Goal: Information Seeking & Learning: Find specific fact

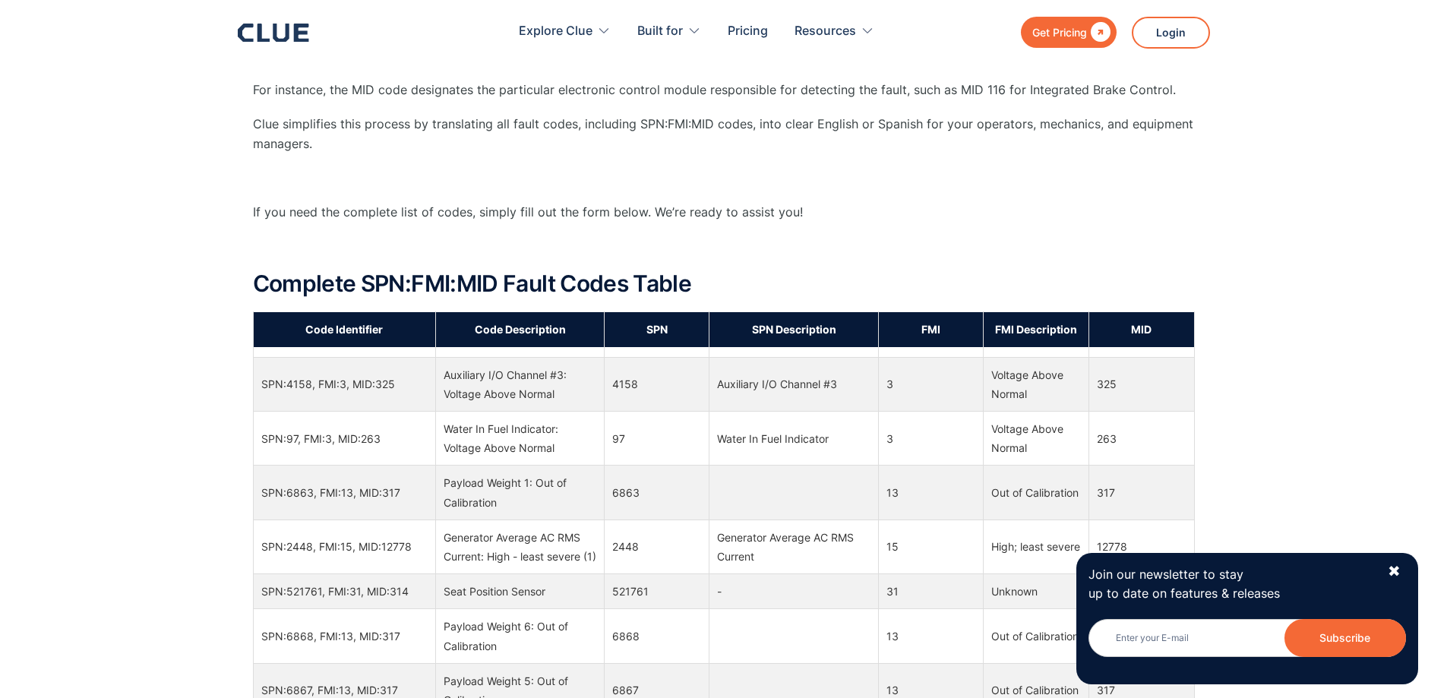
scroll to position [912, 0]
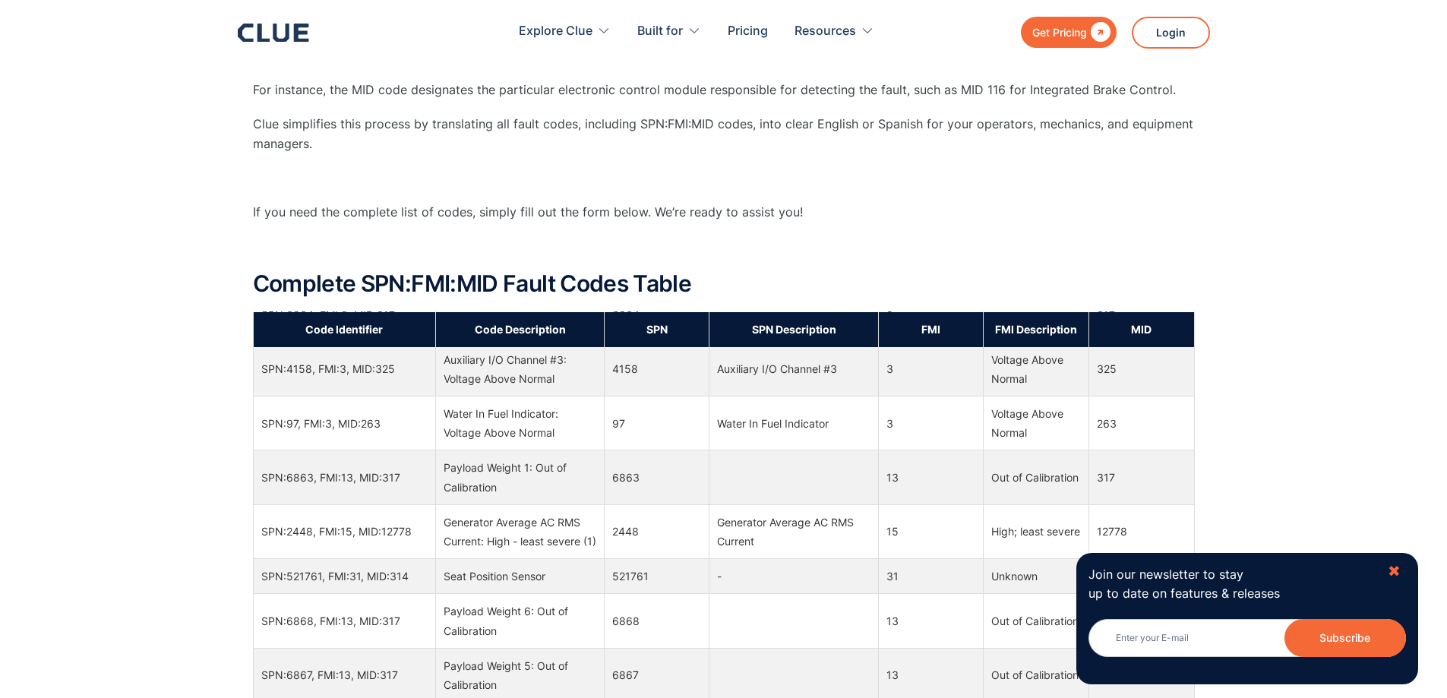
click at [1400, 573] on div "✖" at bounding box center [1394, 571] width 13 height 19
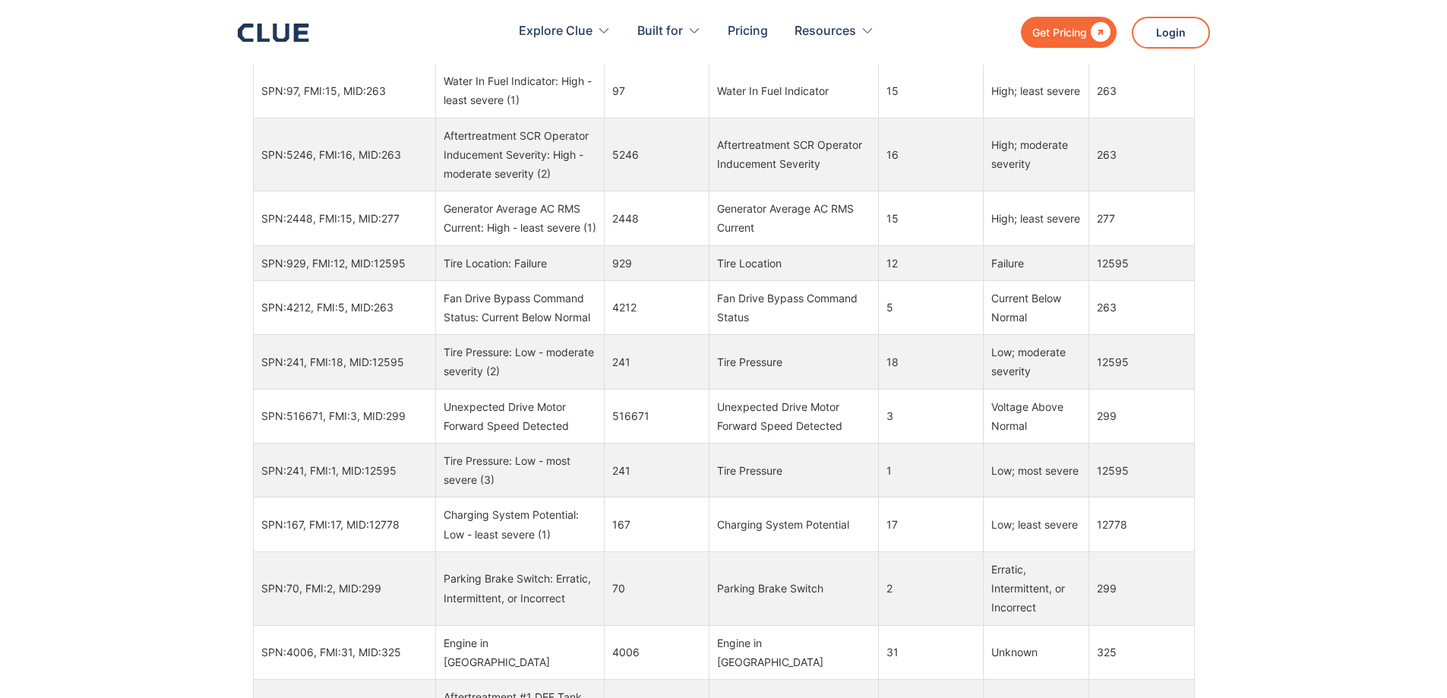
scroll to position [3039, 0]
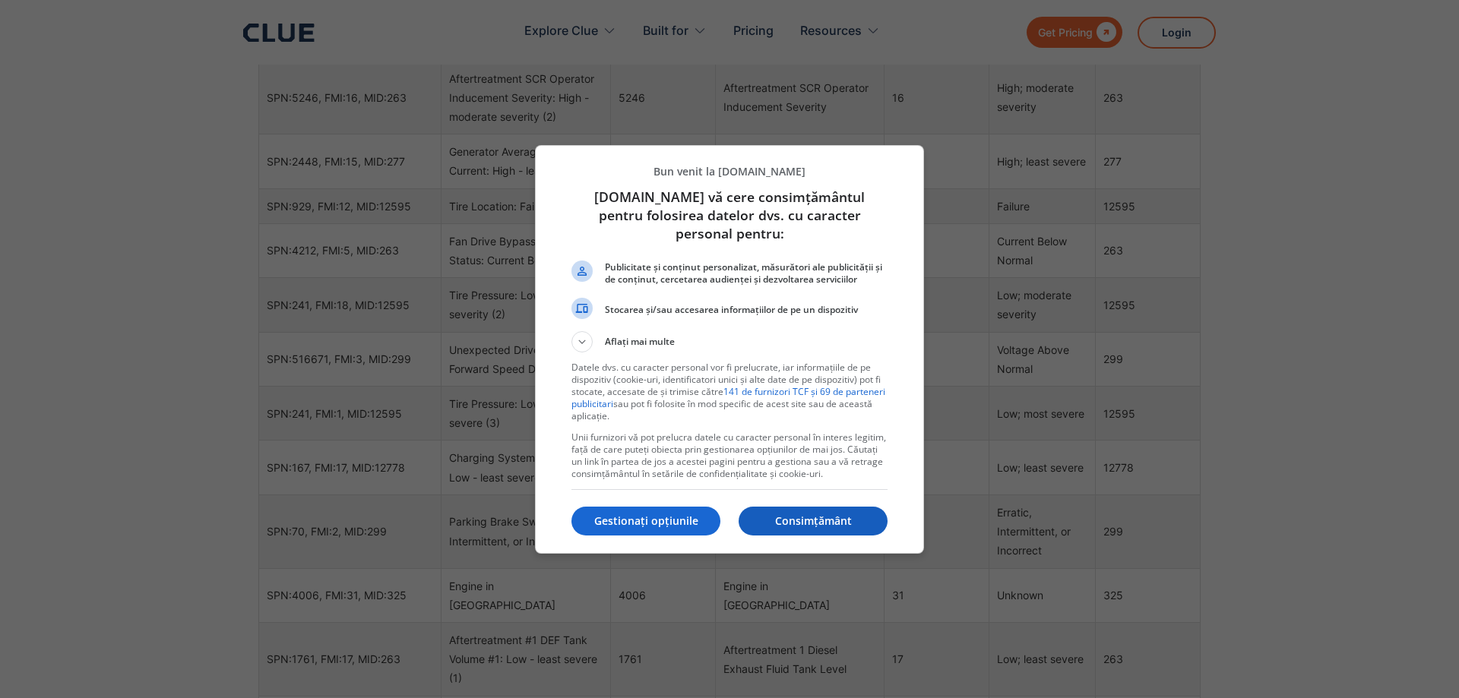
click at [824, 514] on p "Consimțământ" at bounding box center [813, 521] width 149 height 15
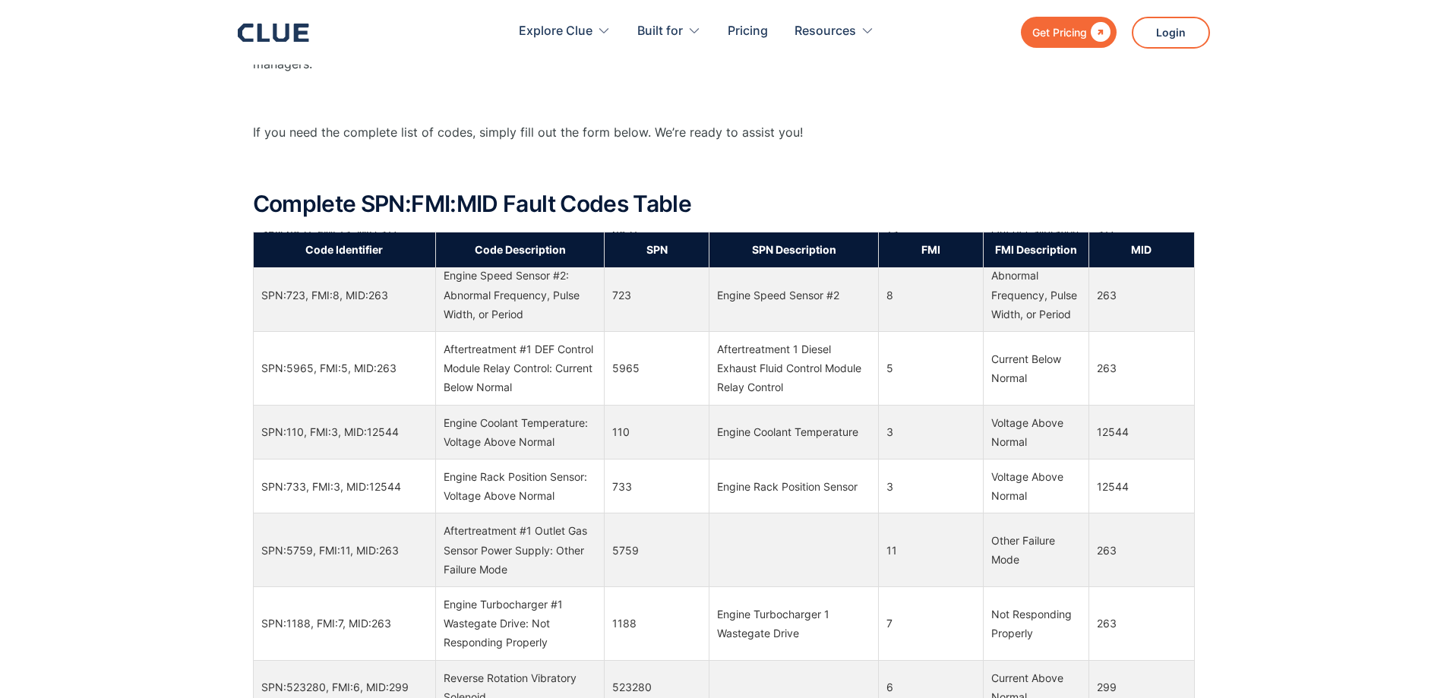
scroll to position [16434, 0]
click at [690, 251] on th "SPN" at bounding box center [657, 249] width 105 height 35
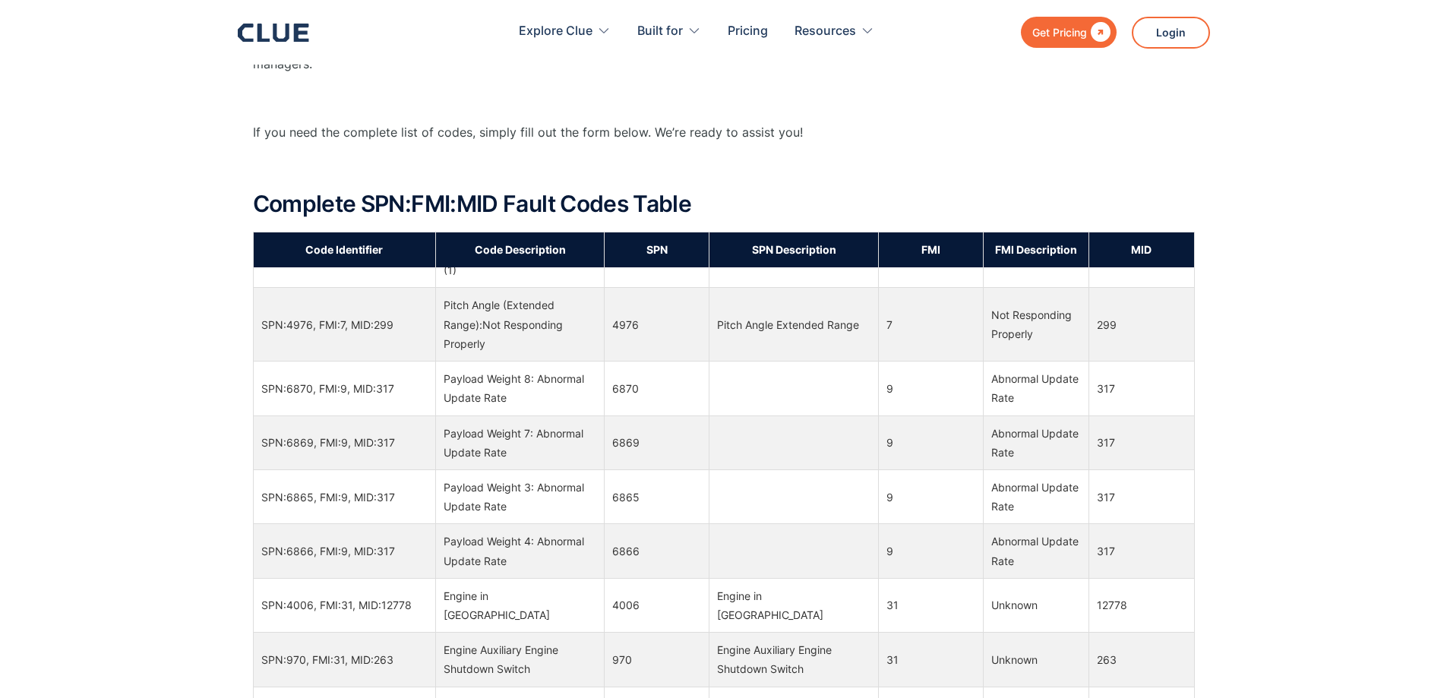
scroll to position [0, 0]
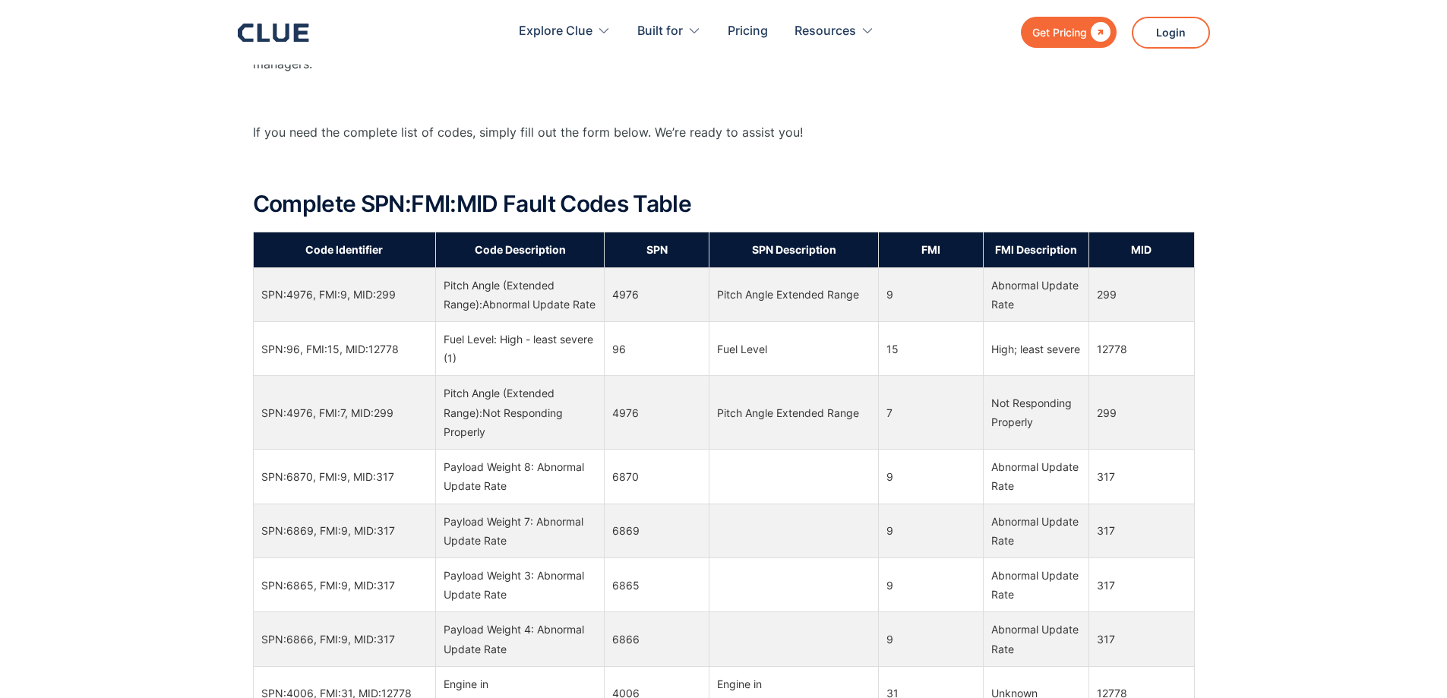
click at [391, 308] on td "SPN:4976, FMI:9, MID:299" at bounding box center [344, 294] width 182 height 54
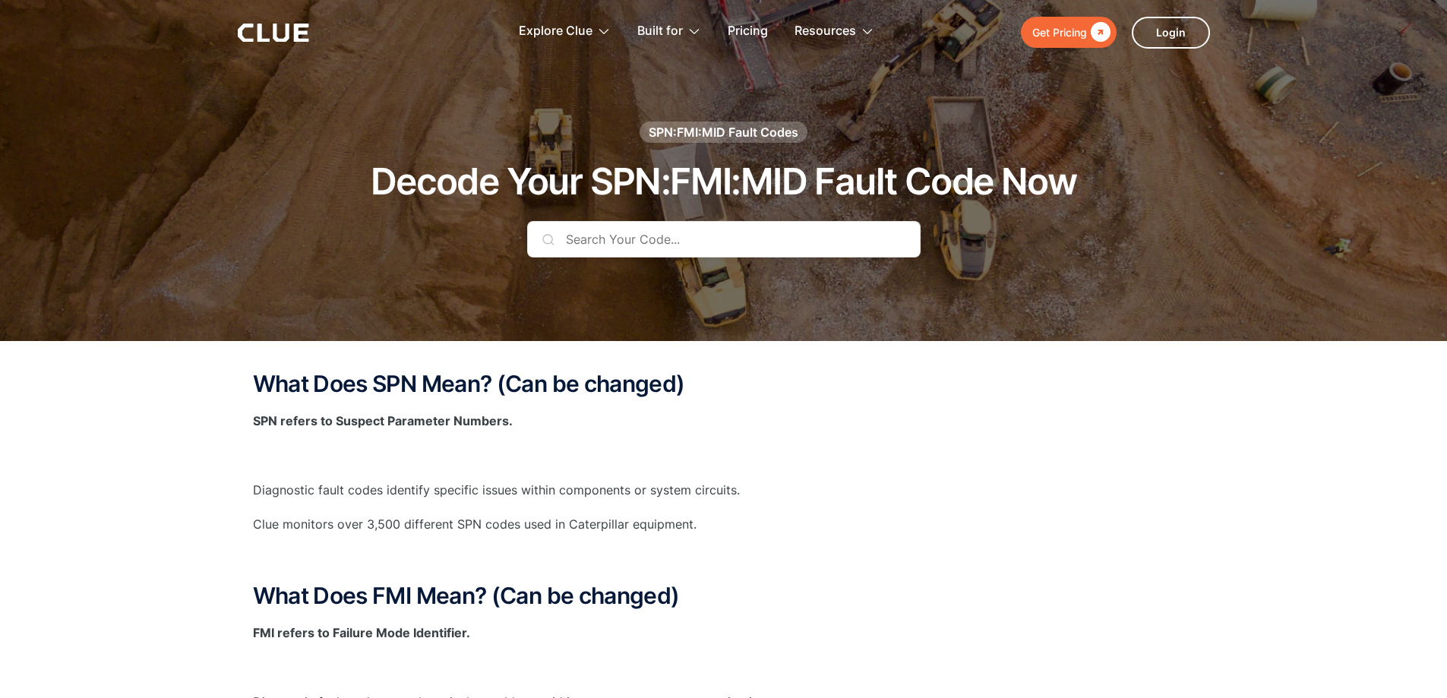
click at [692, 243] on input "text" at bounding box center [724, 239] width 394 height 36
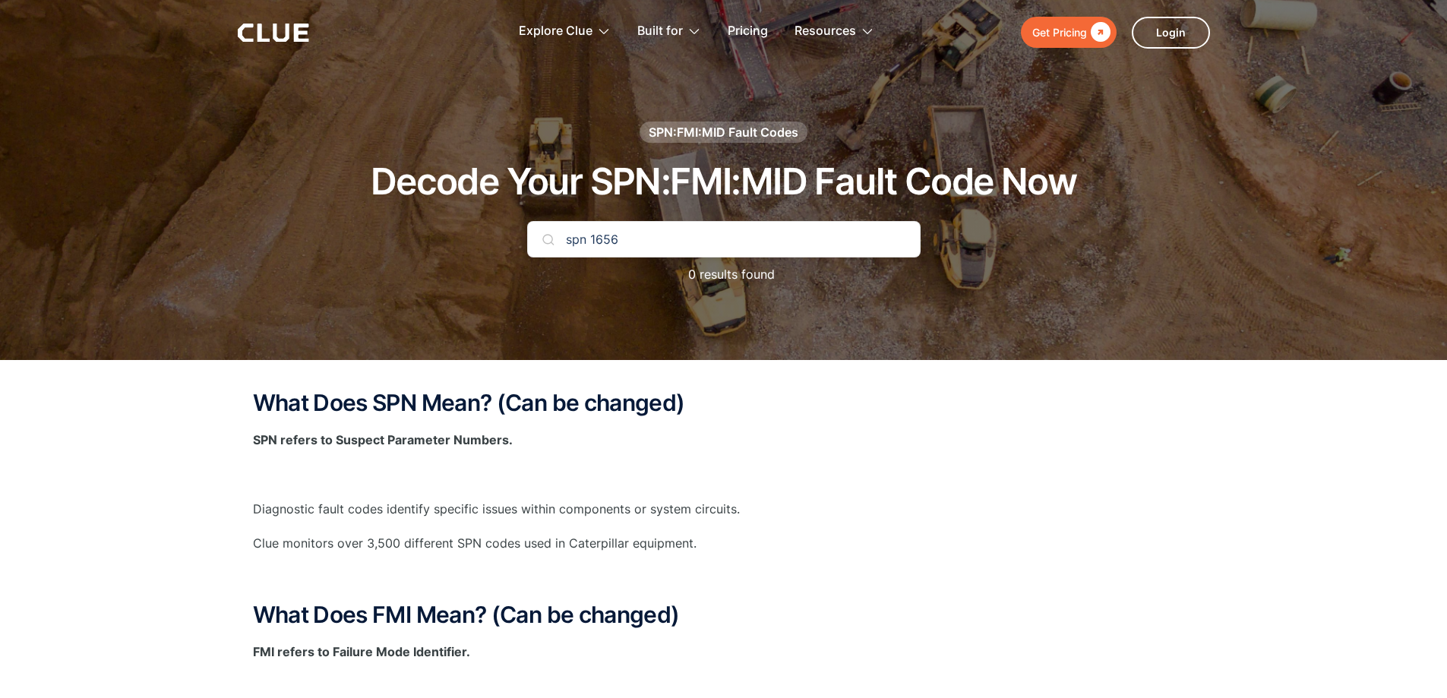
click at [683, 245] on input "spn 1656" at bounding box center [724, 239] width 394 height 36
drag, startPoint x: 640, startPoint y: 242, endPoint x: 523, endPoint y: 238, distance: 117.1
click at [523, 238] on div "SPN:FMI:MID Fault Codes Decode Your SPN:FMI:MID Fault Code Now spn 1656 0 resul…" at bounding box center [724, 211] width 897 height 178
click at [643, 244] on input "1650" at bounding box center [724, 239] width 394 height 36
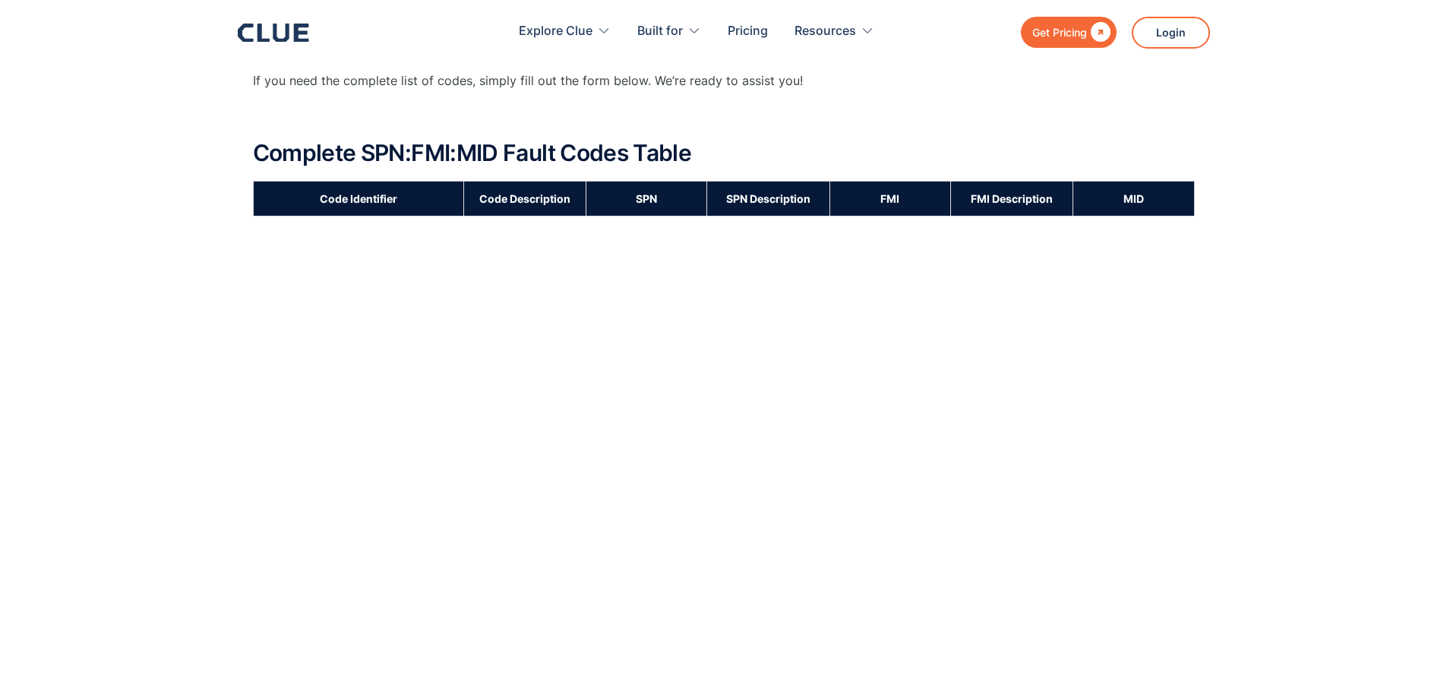
scroll to position [1064, 0]
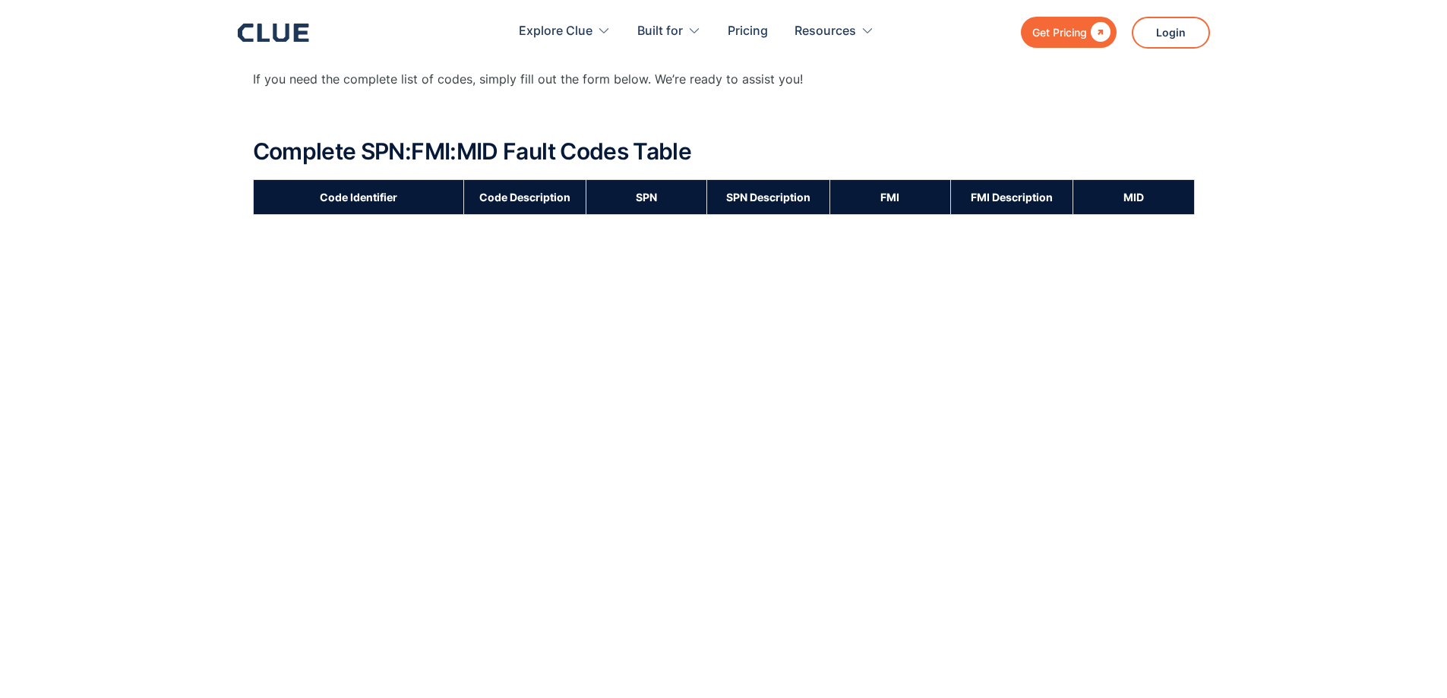
click at [381, 196] on th "Code Identifier" at bounding box center [358, 196] width 210 height 35
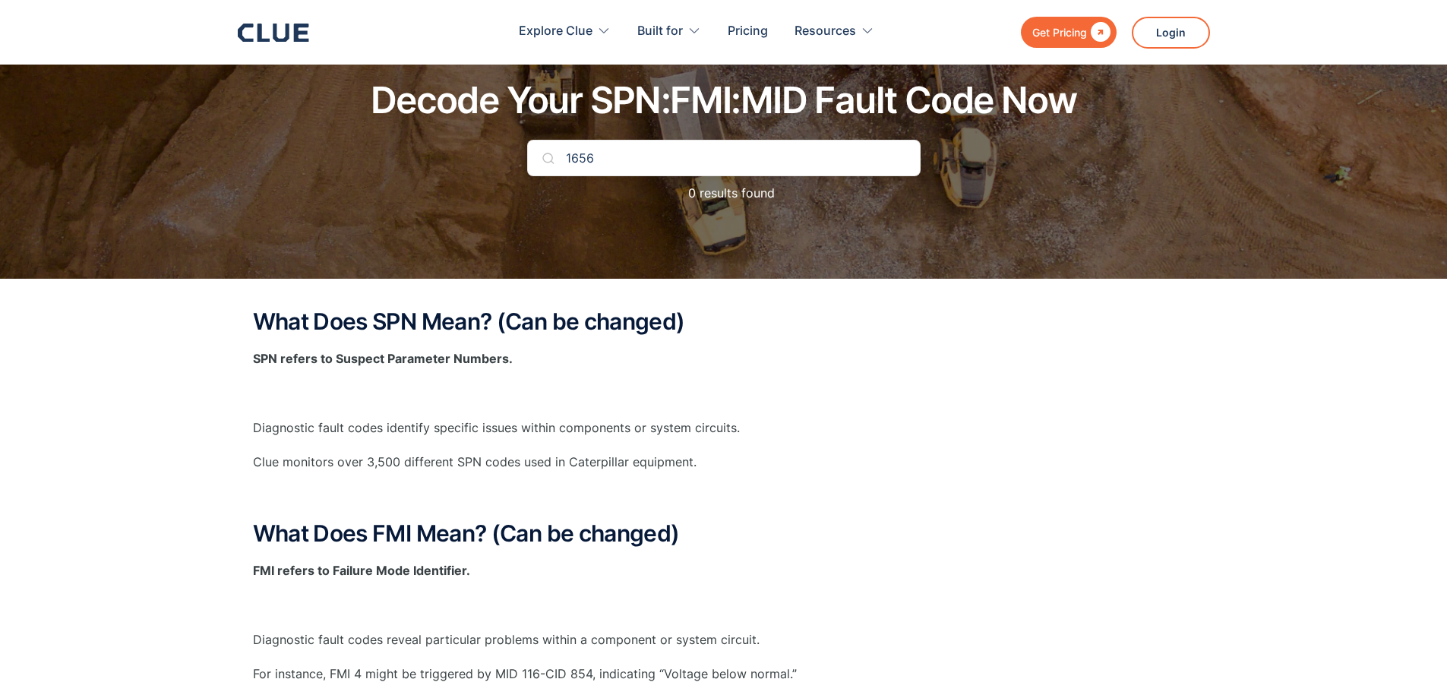
scroll to position [0, 0]
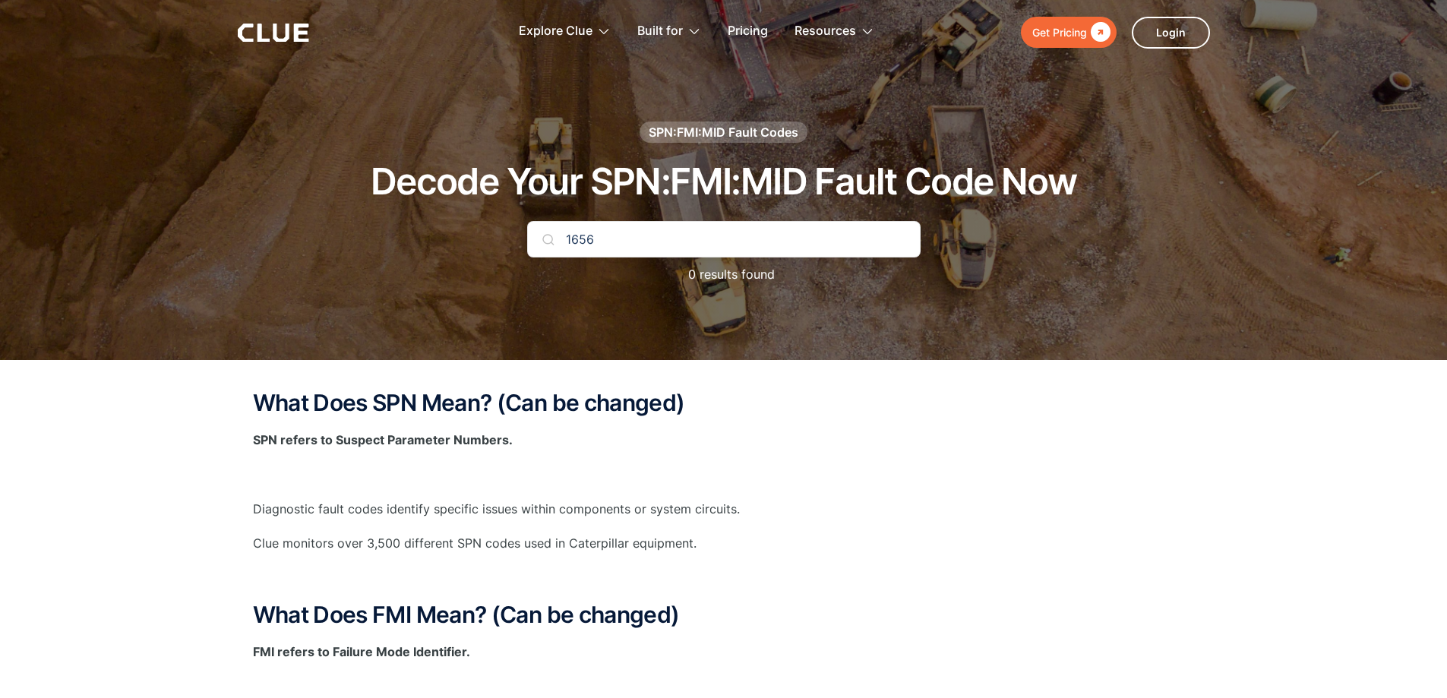
drag, startPoint x: 606, startPoint y: 240, endPoint x: 524, endPoint y: 236, distance: 81.4
click at [524, 236] on div "SPN:FMI:MID Fault Codes Decode Your SPN:FMI:MID Fault Code Now 1656 0 results f…" at bounding box center [724, 211] width 897 height 178
drag, startPoint x: 635, startPoint y: 239, endPoint x: 500, endPoint y: 236, distance: 135.3
click at [500, 236] on div "SPN:FMI:MID Fault Codes Decode Your SPN:FMI:MID Fault Code Now SPN:1656 0 resul…" at bounding box center [724, 211] width 897 height 178
drag, startPoint x: 612, startPoint y: 236, endPoint x: 575, endPoint y: 239, distance: 37.4
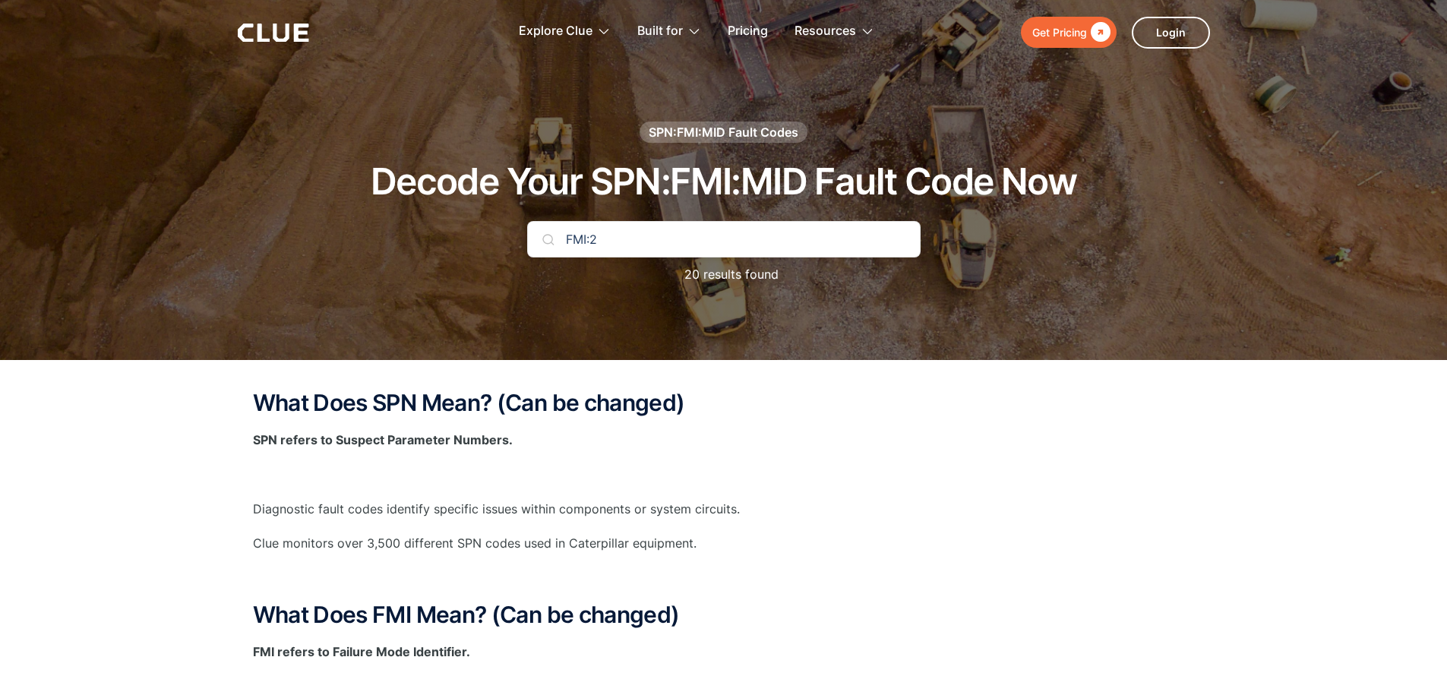
click at [575, 239] on input "FMI:2" at bounding box center [724, 239] width 394 height 36
drag, startPoint x: 621, startPoint y: 242, endPoint x: 554, endPoint y: 239, distance: 66.9
click at [554, 239] on div "MI:2F" at bounding box center [724, 239] width 394 height 36
type input "SPN:1656"
